Goal: Check status: Check status

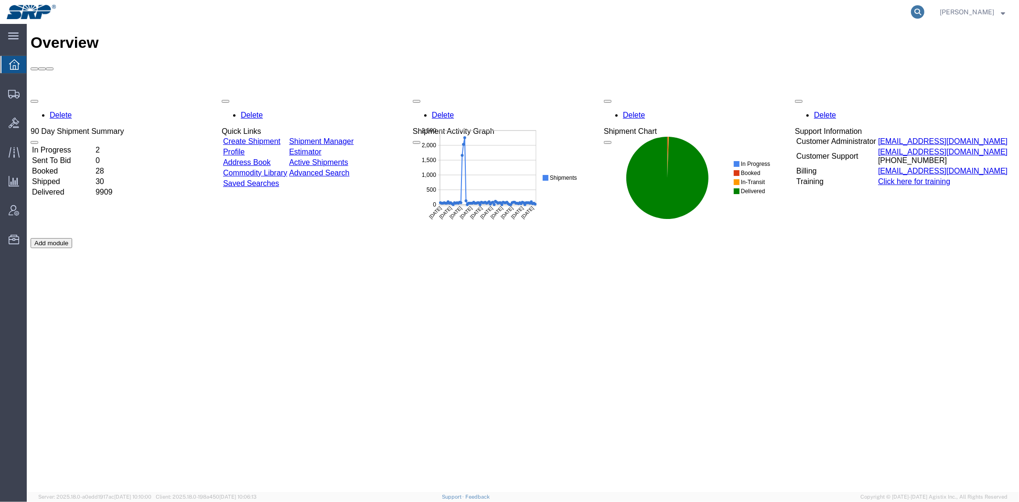
click at [911, 12] on icon at bounding box center [917, 11] width 13 height 13
click at [918, 11] on icon at bounding box center [917, 11] width 13 height 13
drag, startPoint x: 918, startPoint y: 11, endPoint x: 865, endPoint y: 9, distance: 52.6
click at [865, 9] on input "search" at bounding box center [765, 11] width 290 height 23
click at [822, 9] on input "search" at bounding box center [765, 11] width 290 height 23
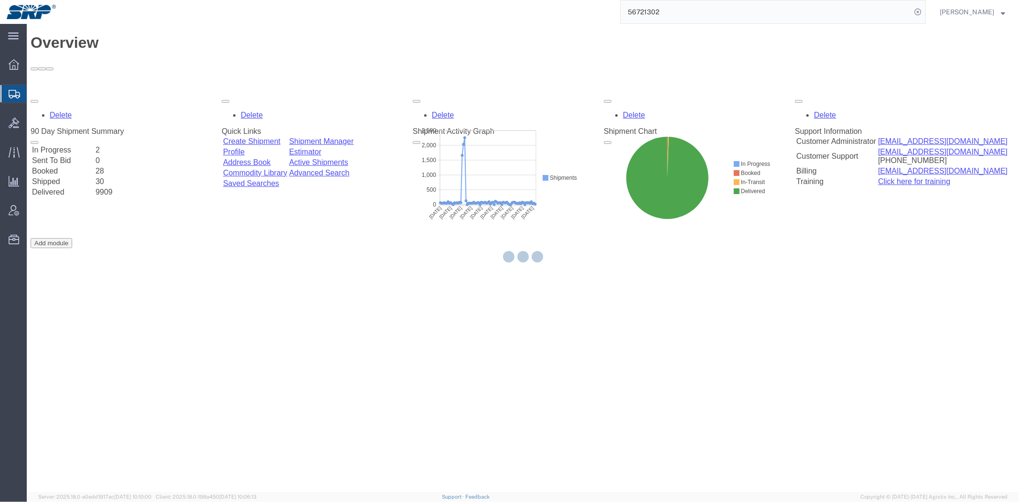
click at [694, 11] on input "56721302" at bounding box center [765, 11] width 290 height 23
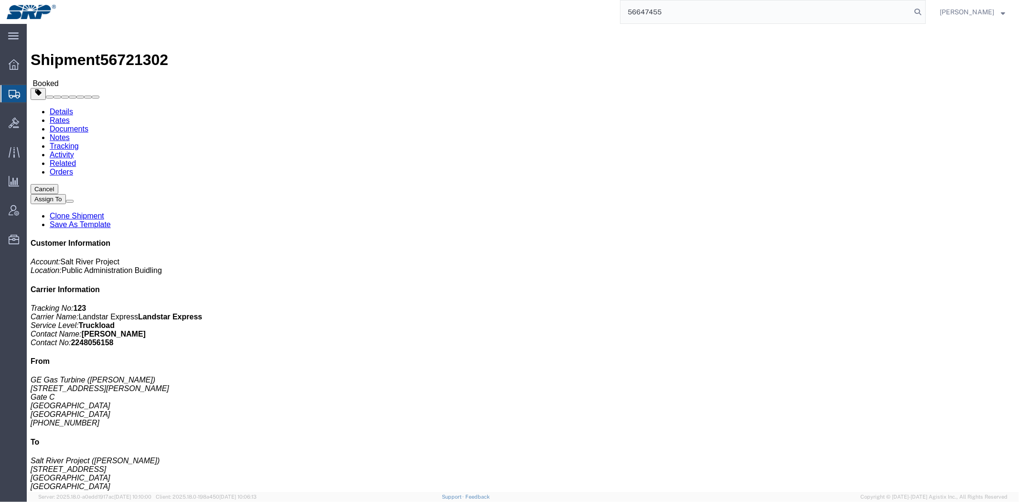
type input "56647455"
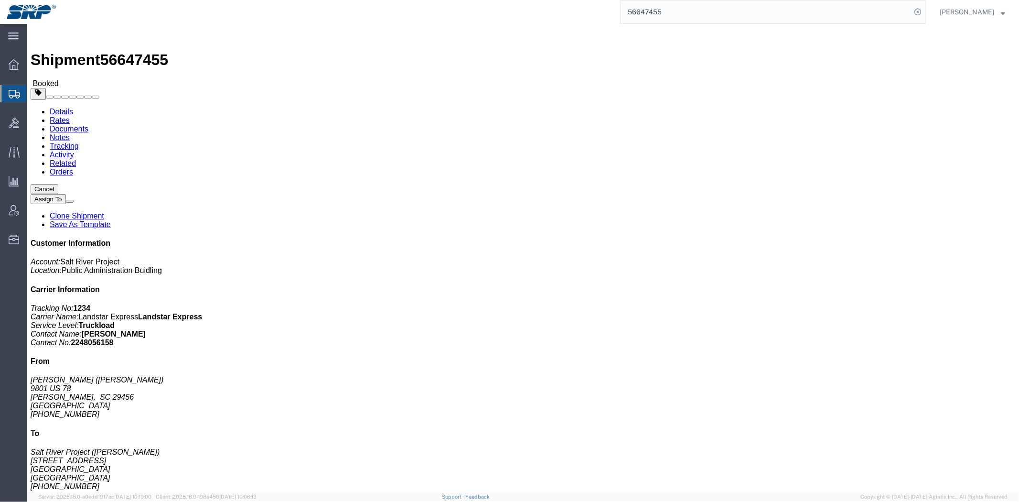
click span "56647455"
copy span "56647455"
click link "Documents"
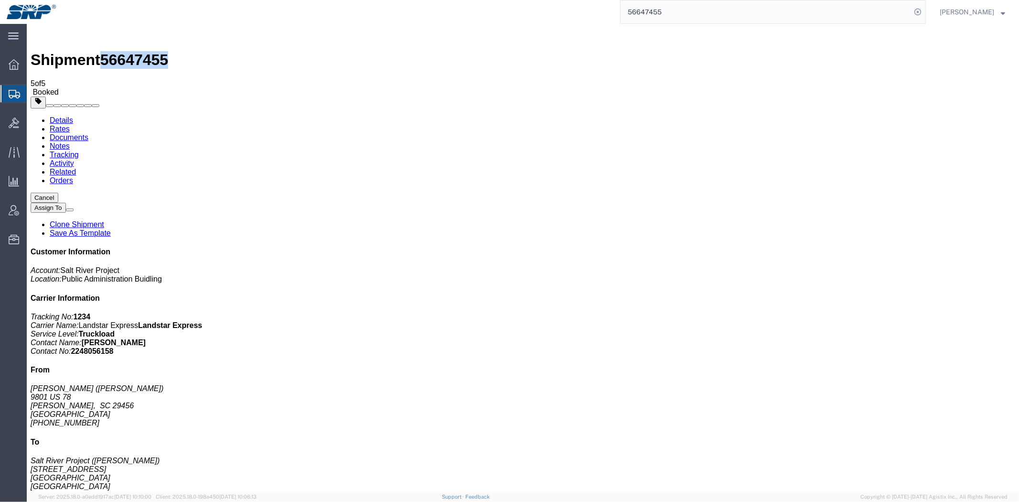
drag, startPoint x: 49, startPoint y: 112, endPoint x: 103, endPoint y: 107, distance: 54.2
click at [0, 0] on span "Shipment Manager" at bounding box center [0, 0] width 0 height 0
